Goal: Task Accomplishment & Management: Use online tool/utility

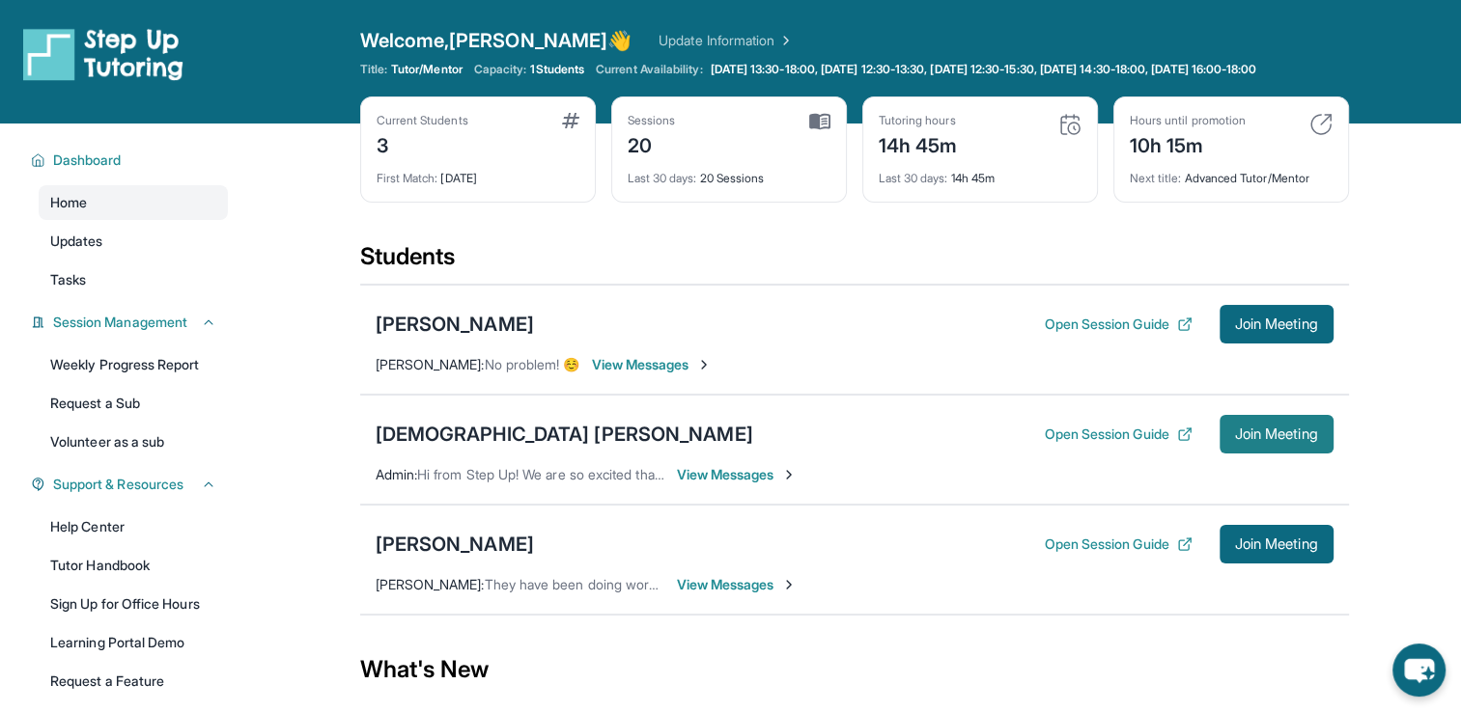
click at [1268, 440] on span "Join Meeting" at bounding box center [1276, 435] width 83 height 12
click at [479, 446] on div "[DEMOGRAPHIC_DATA] [PERSON_NAME]" at bounding box center [564, 434] width 377 height 27
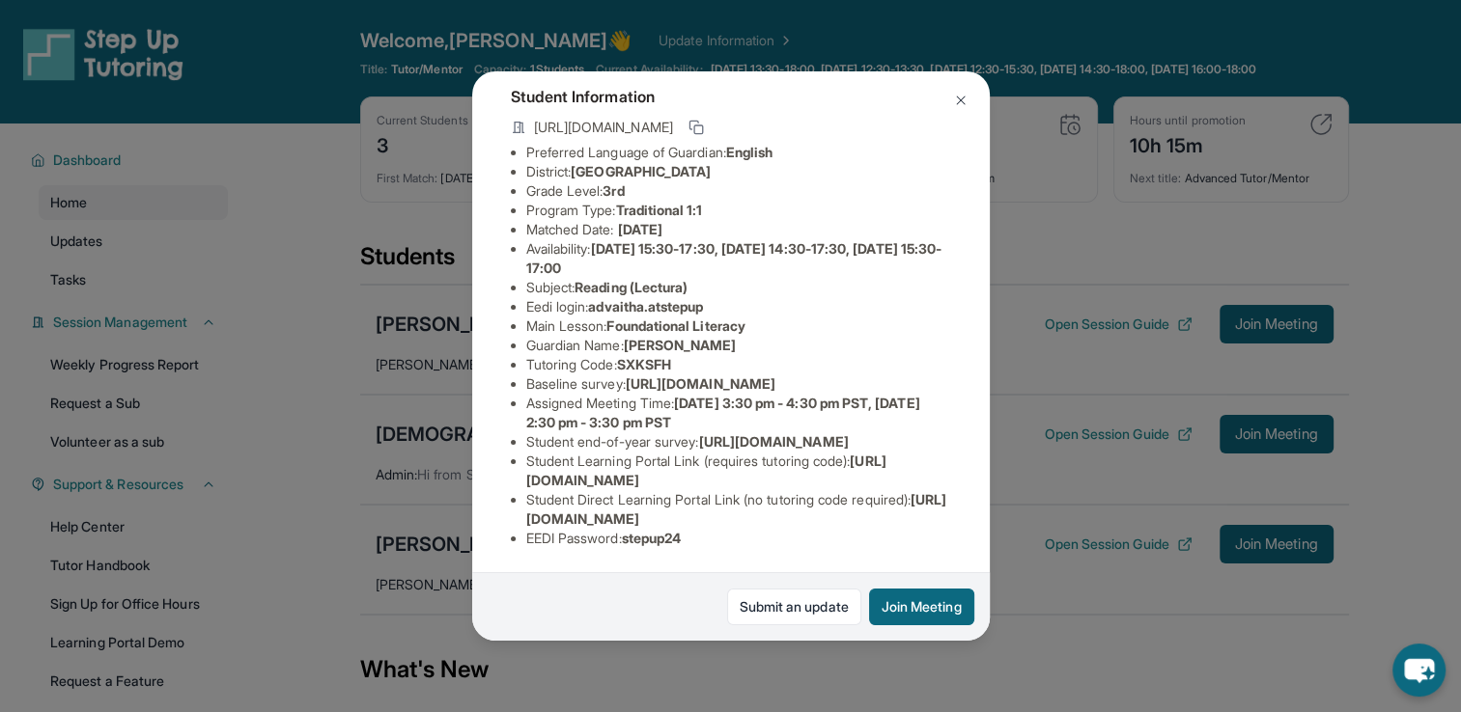
scroll to position [193, 0]
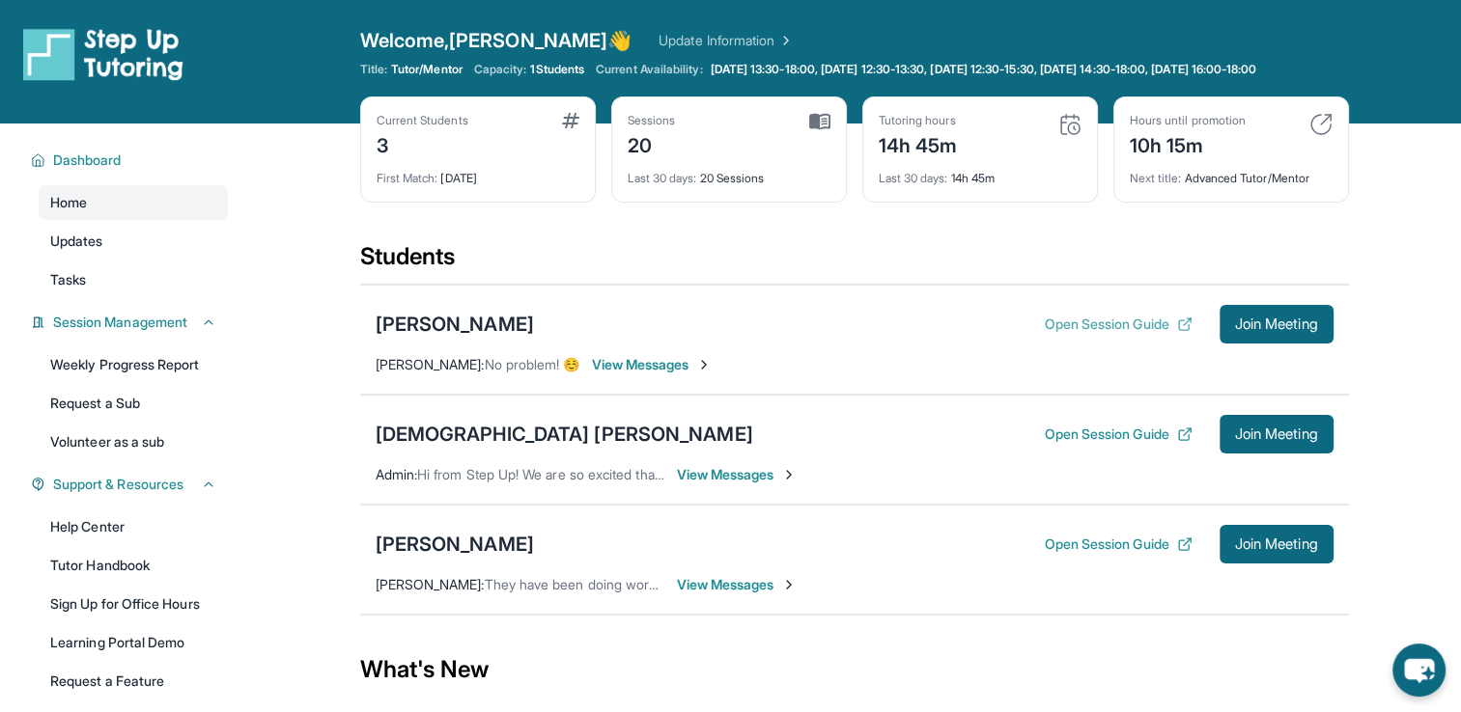
click at [1166, 334] on button "Open Session Guide" at bounding box center [1118, 324] width 148 height 19
click at [1283, 330] on span "Join Meeting" at bounding box center [1276, 325] width 83 height 12
click at [1251, 330] on span "Join Meeting" at bounding box center [1276, 325] width 83 height 12
click at [1147, 334] on button "Open Session Guide" at bounding box center [1118, 324] width 148 height 19
